Goal: Task Accomplishment & Management: Manage account settings

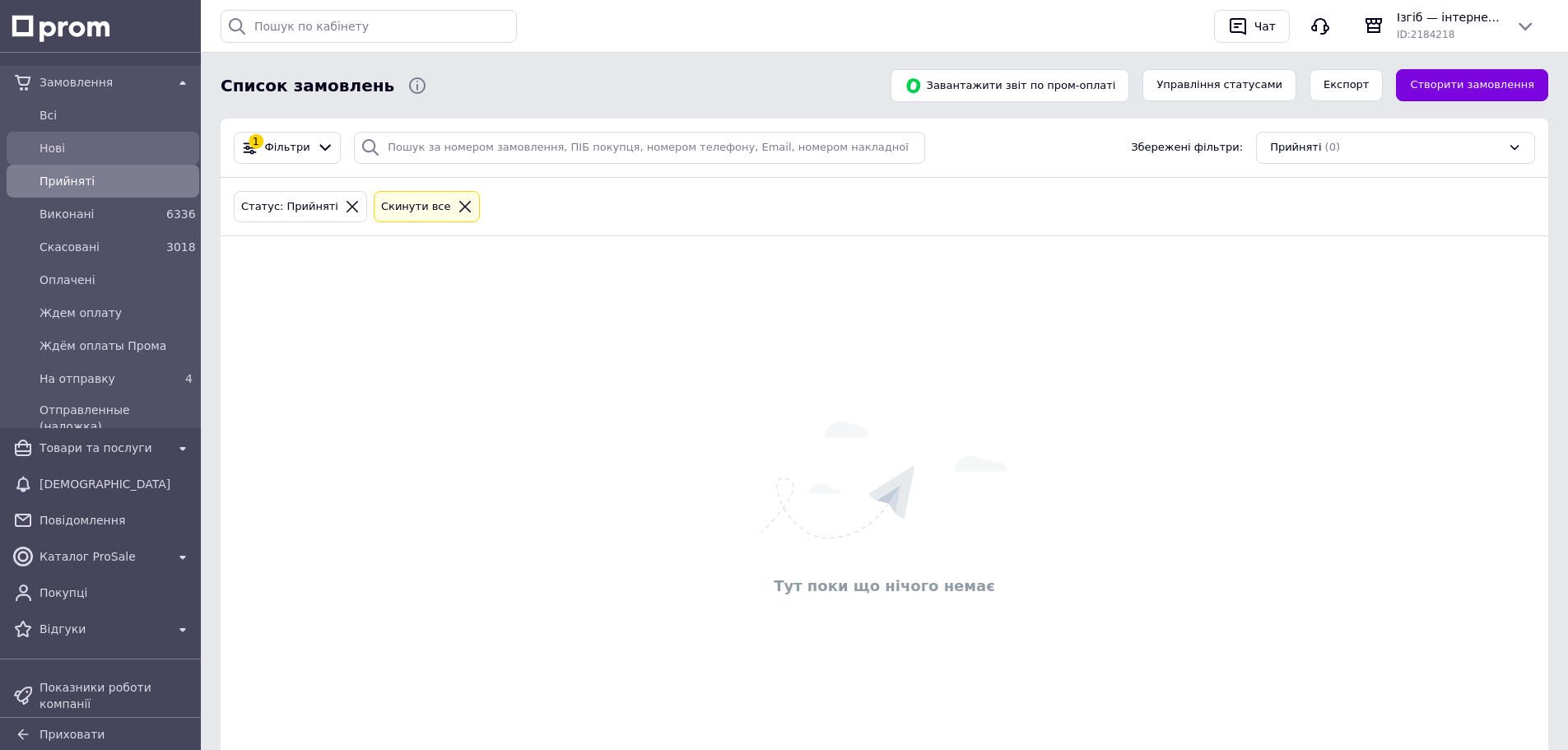
click at [60, 137] on div "Нові" at bounding box center [116, 148] width 160 height 23
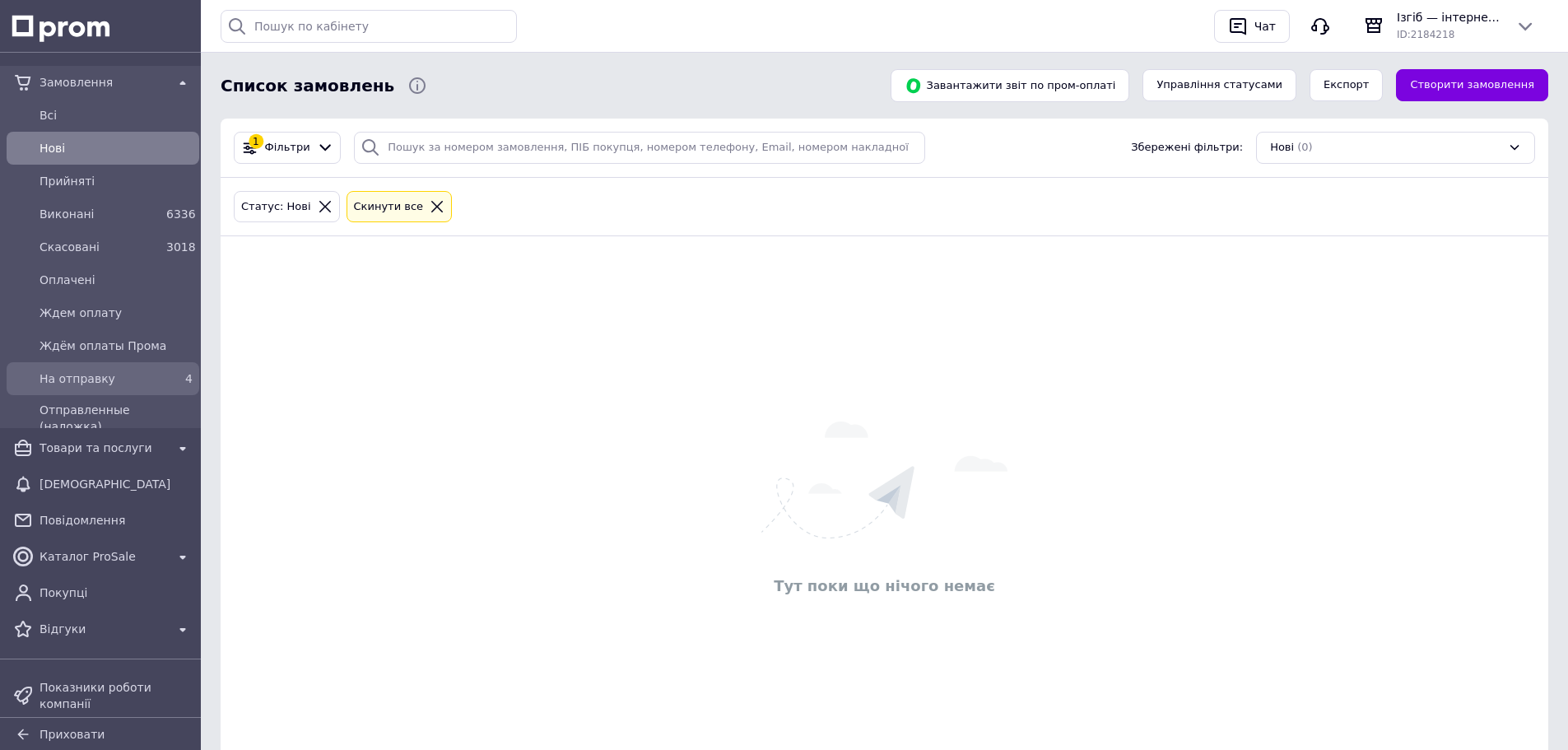
click at [82, 367] on div "На отправку 4" at bounding box center [103, 379] width 186 height 27
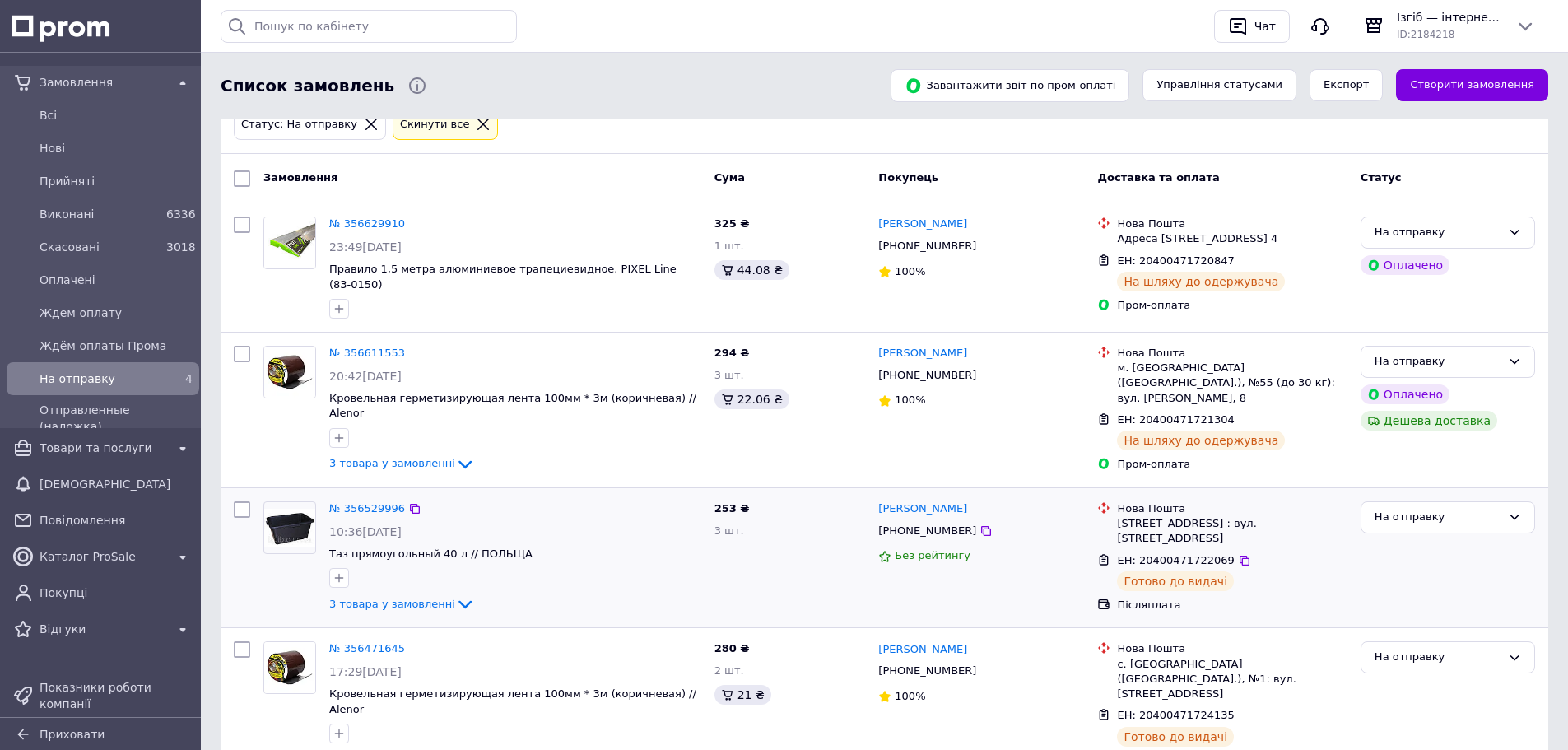
scroll to position [145, 0]
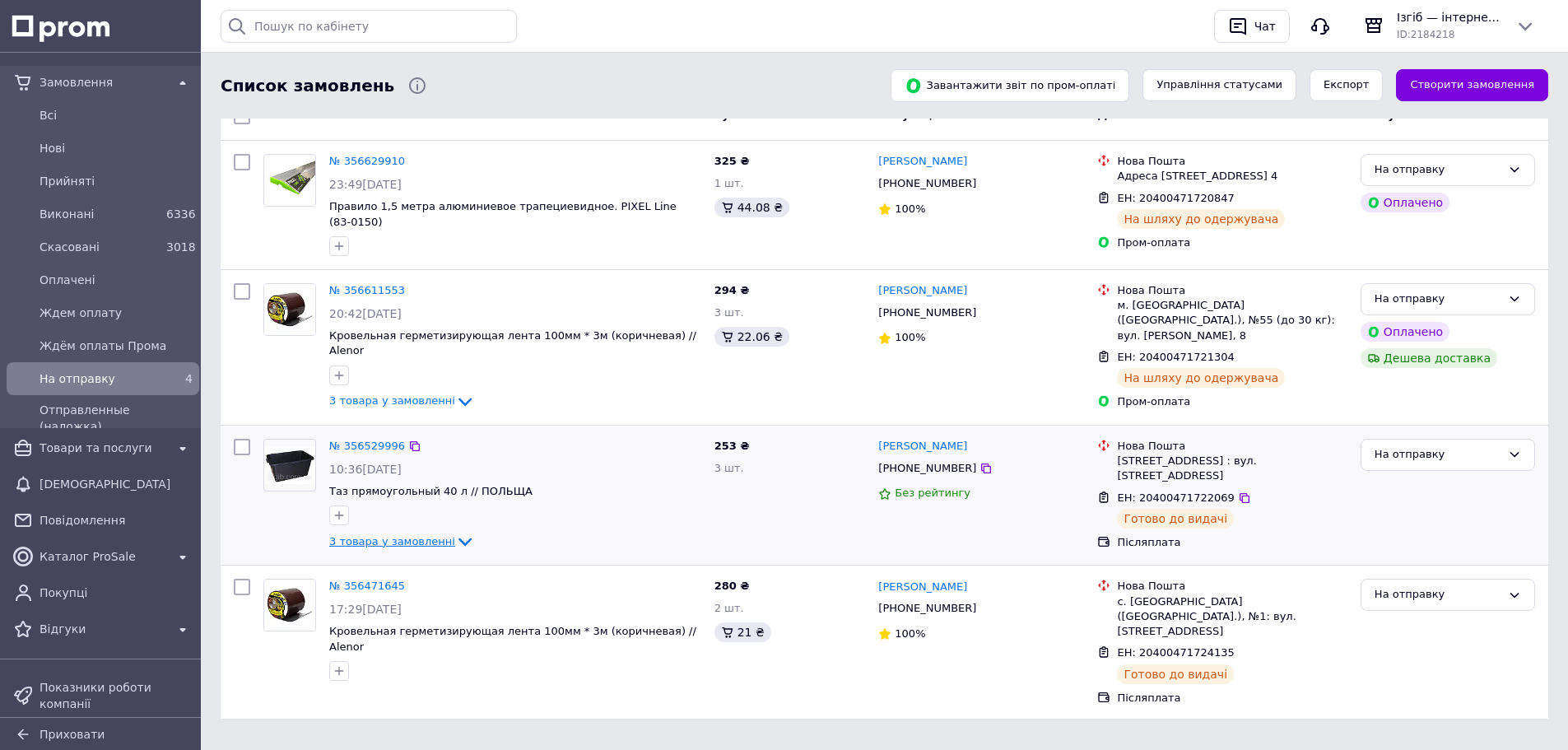
click at [435, 535] on span "3 товара у замовленні" at bounding box center [392, 541] width 126 height 12
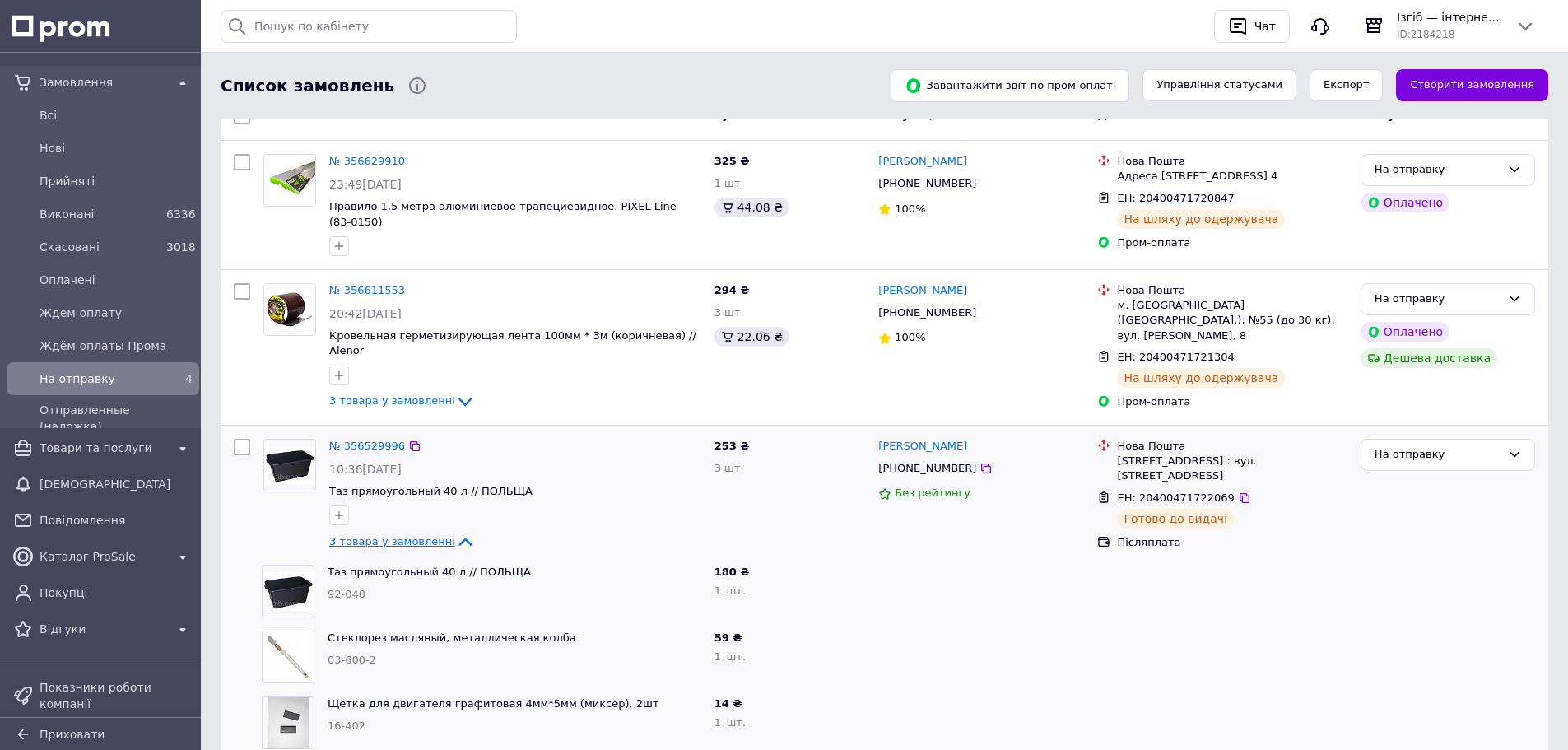
click at [435, 535] on span "3 товара у замовленні" at bounding box center [392, 541] width 126 height 12
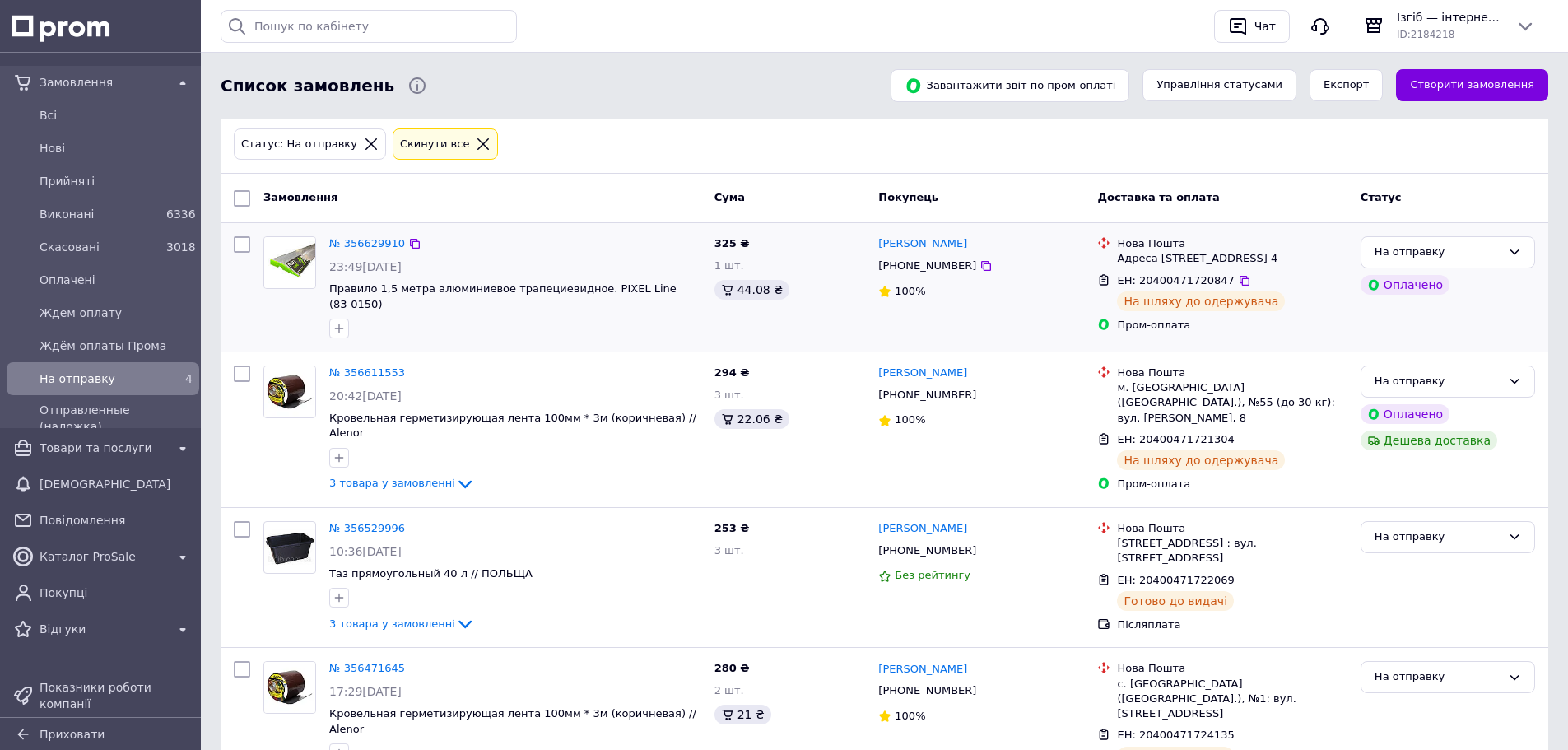
scroll to position [0, 0]
